Goal: Task Accomplishment & Management: Use online tool/utility

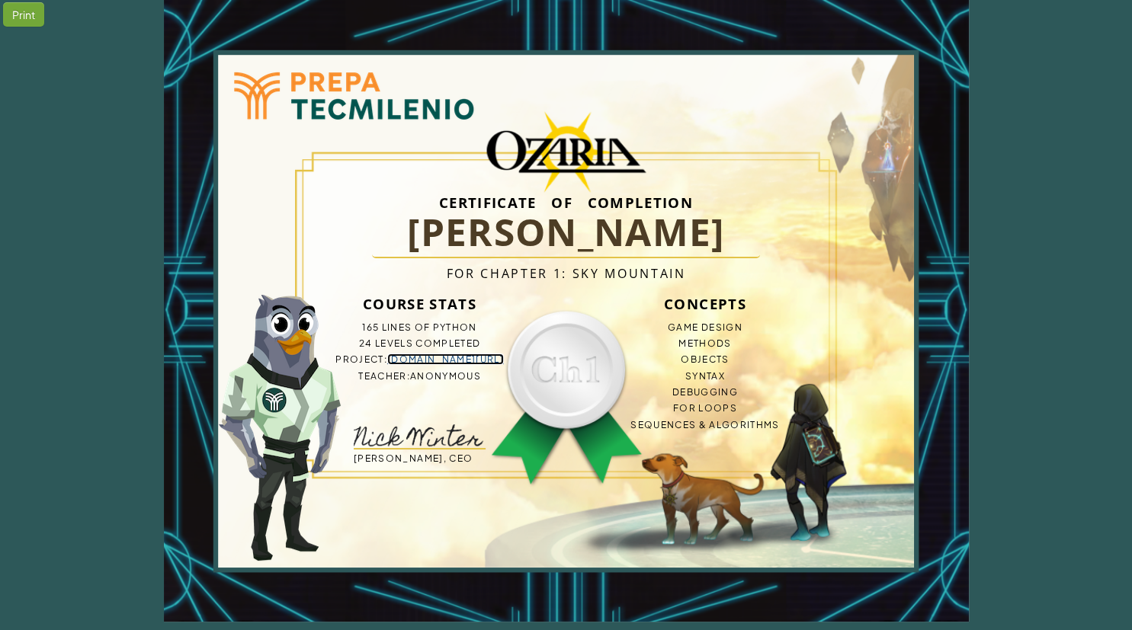
click at [423, 358] on link "bit.ly/3IuEXVt" at bounding box center [445, 359] width 117 height 11
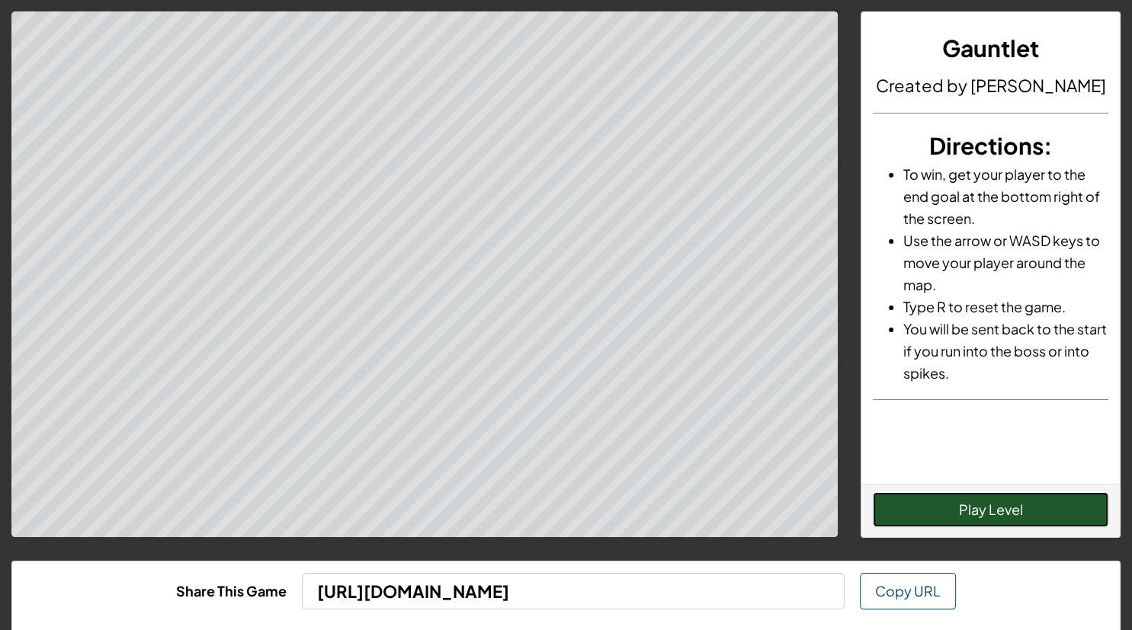
click at [1032, 514] on button "Play Level" at bounding box center [991, 509] width 236 height 35
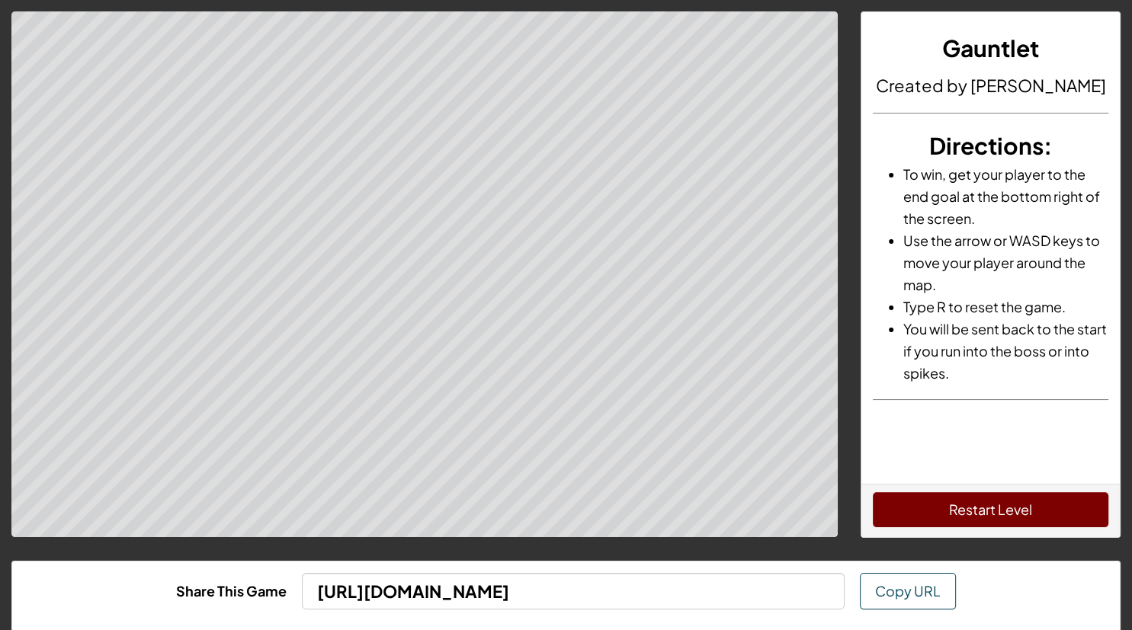
click at [939, 130] on h3 "Directions :" at bounding box center [991, 146] width 236 height 34
click at [963, 163] on li "To win, get your player to the end goal at the bottom right of the screen." at bounding box center [1005, 196] width 205 height 66
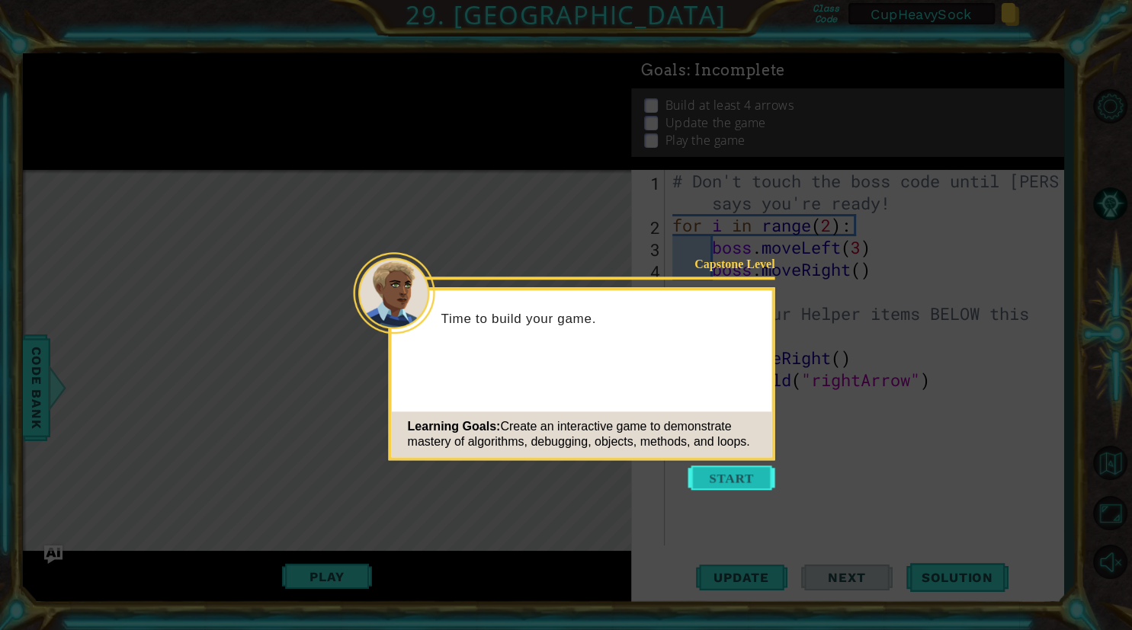
click at [715, 489] on button "Start" at bounding box center [731, 478] width 87 height 24
